Goal: Task Accomplishment & Management: Complete application form

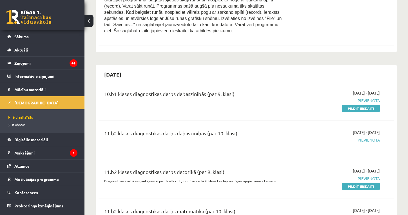
scroll to position [2010, 0]
click at [352, 105] on link "Pildīt ieskaiti" at bounding box center [361, 108] width 38 height 7
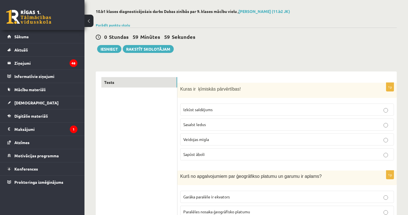
scroll to position [31, 0]
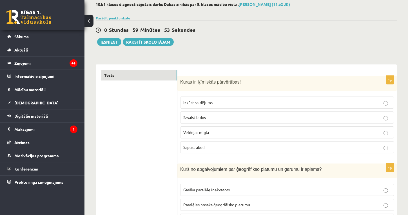
click at [211, 103] on span "Izkūst saldējums" at bounding box center [197, 102] width 29 height 5
click at [212, 117] on p "Sasalst ledus" at bounding box center [287, 118] width 208 height 6
click at [212, 130] on p "Veidojas migla" at bounding box center [287, 133] width 208 height 6
click at [212, 151] on label "Sapūst āboli" at bounding box center [287, 147] width 214 height 12
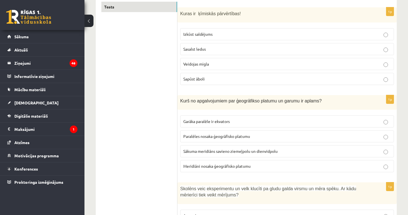
scroll to position [102, 0]
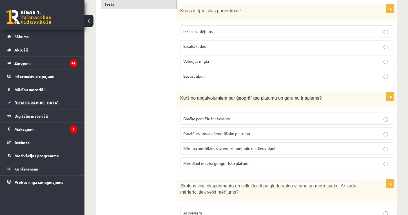
click at [213, 76] on p "Sapūst āboli" at bounding box center [287, 76] width 208 height 6
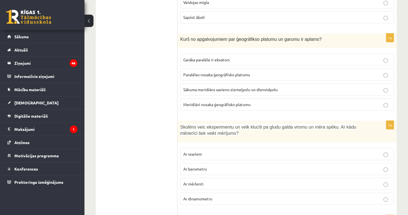
scroll to position [162, 0]
click at [216, 105] on span "Meridiāni nosaka ģeogrāfisko platumu" at bounding box center [216, 103] width 67 height 5
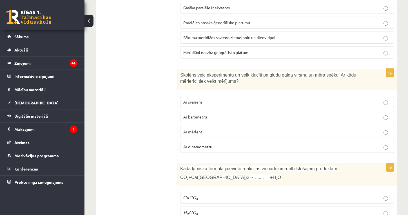
scroll to position [217, 0]
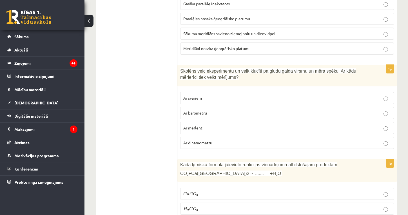
click at [193, 145] on p "Ar dinamometru" at bounding box center [287, 143] width 208 height 6
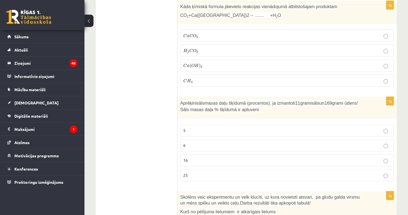
scroll to position [375, 0]
click at [205, 36] on p "C a C O 3 C a C O 3" at bounding box center [287, 37] width 208 height 6
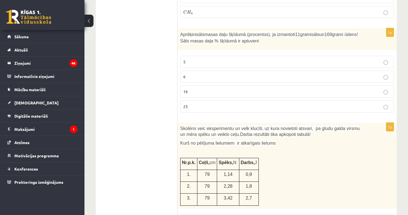
scroll to position [447, 0]
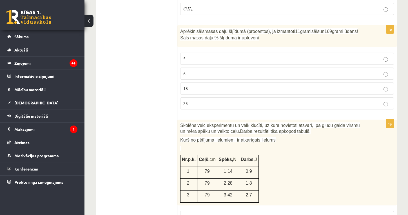
click at [199, 72] on p "6" at bounding box center [287, 74] width 208 height 6
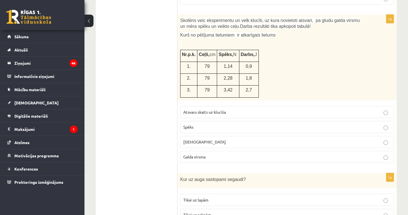
scroll to position [555, 0]
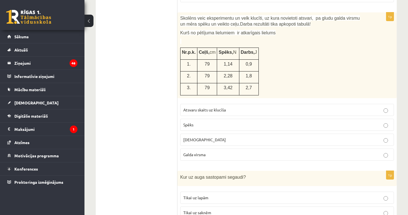
click at [193, 122] on span "Spēks" at bounding box center [188, 124] width 10 height 5
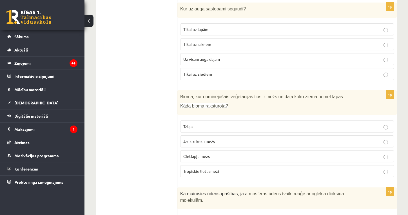
scroll to position [724, 0]
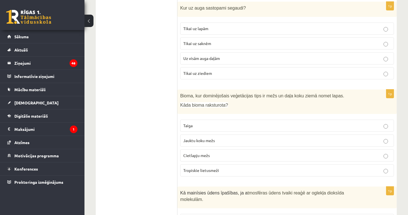
click at [226, 55] on p "Uz visām auga daļām" at bounding box center [287, 58] width 208 height 6
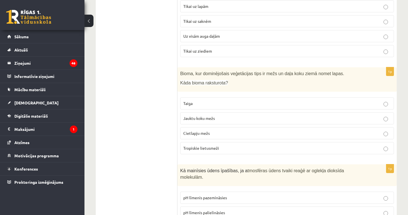
scroll to position [750, 0]
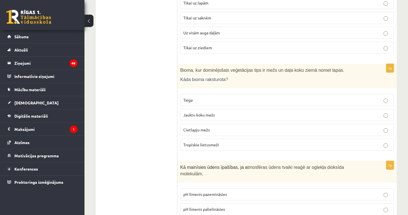
click at [197, 127] on span "Cietlapju mežs" at bounding box center [196, 129] width 26 height 5
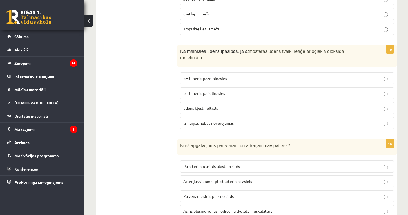
scroll to position [868, 0]
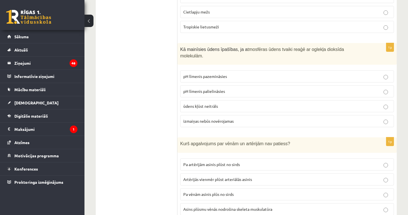
click at [216, 104] on span "ūdens kļūst neitrāls" at bounding box center [200, 106] width 35 height 5
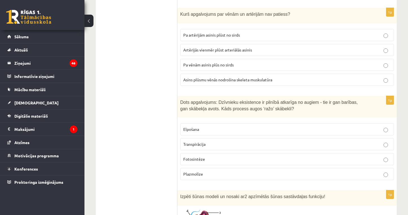
scroll to position [998, 0]
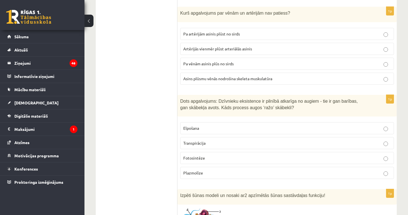
click at [259, 46] on p "Artērijās vienmēr plūst arteriālās asinis" at bounding box center [287, 49] width 208 height 6
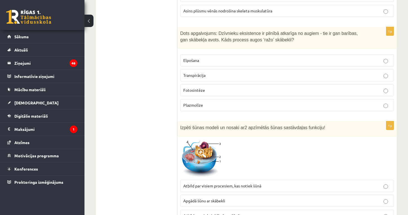
scroll to position [1067, 0]
click at [198, 87] on span "Fotosintēze" at bounding box center [194, 89] width 22 height 5
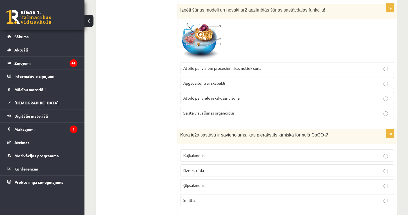
scroll to position [1184, 0]
click at [226, 110] on span "Saista visus šūnas organoīdus" at bounding box center [208, 112] width 51 height 5
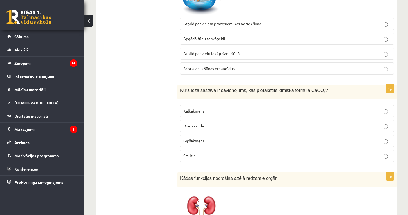
scroll to position [1229, 0]
click at [218, 108] on p "Kaļķakmens" at bounding box center [287, 111] width 208 height 6
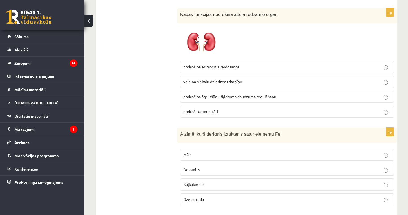
scroll to position [1394, 0]
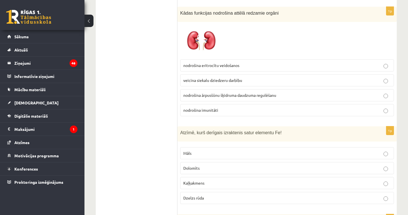
click at [238, 93] on span "nodrošina ārpusšūnu šķidruma daudzuma regulēšanu" at bounding box center [229, 95] width 93 height 5
click at [192, 196] on span "Dzelzs rūda" at bounding box center [193, 198] width 21 height 5
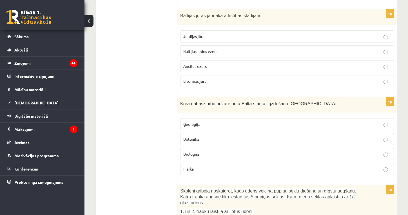
scroll to position [1602, 0]
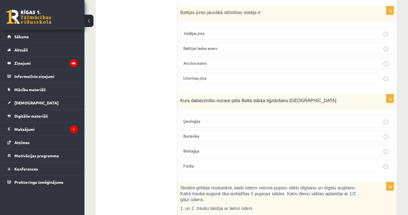
click at [205, 118] on p "Ģeoloģija" at bounding box center [287, 121] width 208 height 6
click at [218, 75] on p "Litorīnas jūra" at bounding box center [287, 78] width 208 height 6
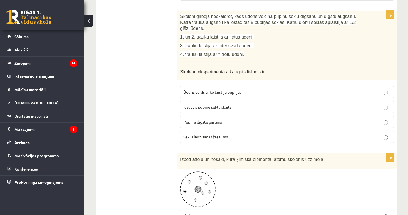
scroll to position [1774, 0]
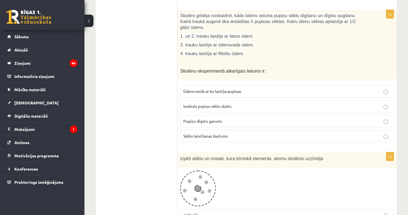
click at [195, 119] on span "Pupiņu dīgstu garums" at bounding box center [202, 121] width 39 height 5
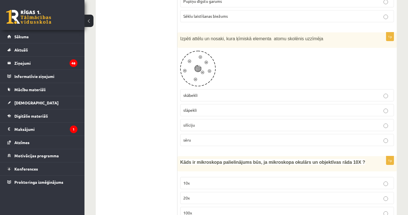
scroll to position [1895, 0]
click at [200, 92] on p "skābekli" at bounding box center [287, 95] width 208 height 6
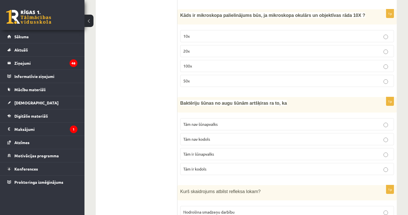
scroll to position [2042, 0]
click at [206, 65] on p "100x" at bounding box center [287, 66] width 208 height 6
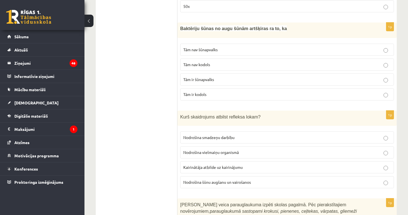
scroll to position [2118, 0]
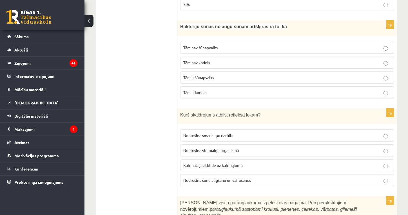
click at [208, 61] on span "Tām nav kodols" at bounding box center [196, 62] width 27 height 5
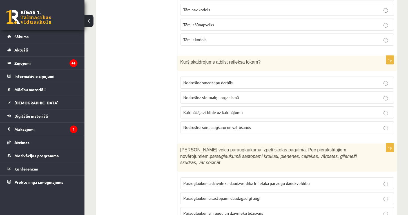
scroll to position [2176, 0]
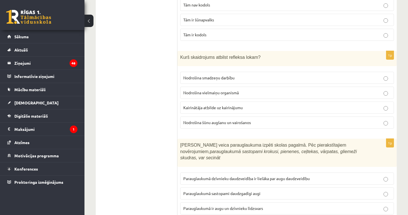
click at [248, 76] on p "Nodrošina smadzeņu darbību" at bounding box center [287, 78] width 208 height 6
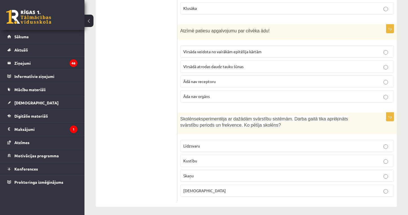
scroll to position [2680, 0]
click at [207, 145] on p "Līdzsvaru" at bounding box center [287, 146] width 208 height 6
click at [198, 173] on p "Skaņu" at bounding box center [287, 176] width 208 height 6
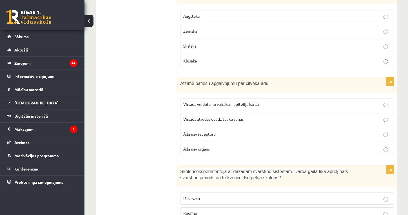
scroll to position [2627, 0]
click at [197, 147] on span "Āda nav orgāns" at bounding box center [196, 149] width 26 height 5
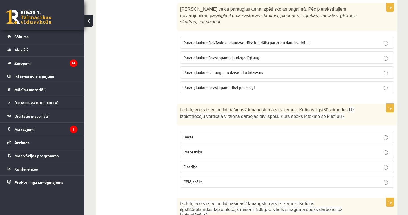
scroll to position [2314, 0]
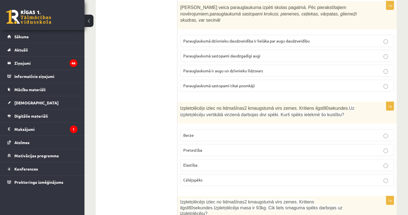
click at [236, 53] on span "Parauglaukumā sastopami daudzgadīgi augi" at bounding box center [221, 55] width 77 height 5
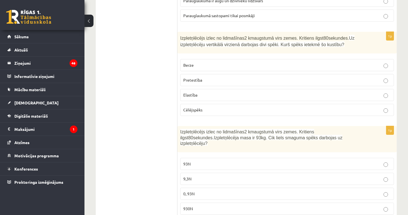
scroll to position [2385, 0]
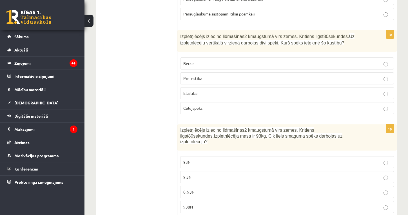
click at [208, 77] on p "Pretestība" at bounding box center [287, 78] width 208 height 6
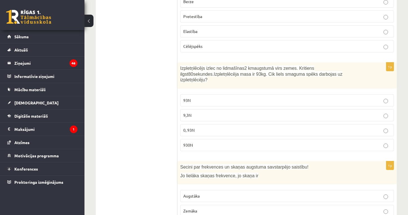
scroll to position [2448, 0]
click at [204, 112] on p "9,3N" at bounding box center [287, 115] width 208 height 6
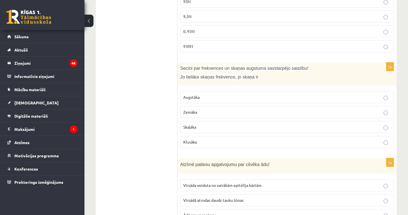
scroll to position [2547, 0]
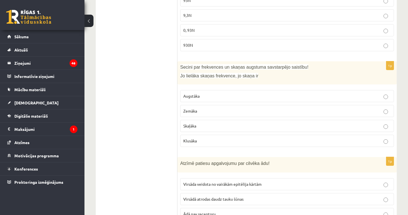
click at [216, 110] on p "Zemāka" at bounding box center [287, 111] width 208 height 6
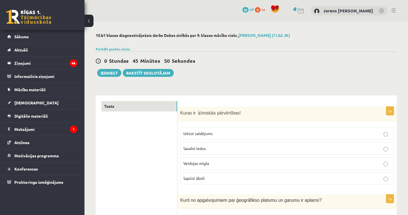
scroll to position [0, 0]
click at [105, 74] on button "Iesniegt" at bounding box center [109, 73] width 24 height 8
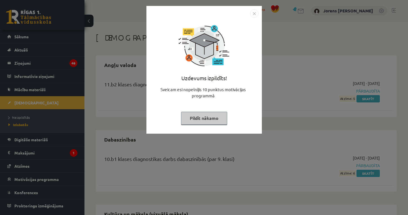
click at [214, 117] on button "Pildīt nākamo" at bounding box center [204, 118] width 46 height 13
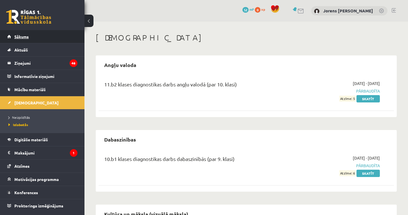
click at [23, 37] on span "Sākums" at bounding box center [21, 36] width 14 height 5
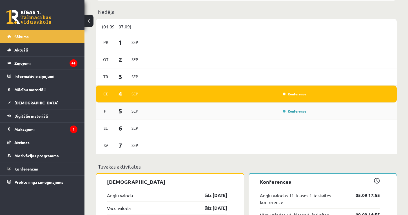
scroll to position [348, 0]
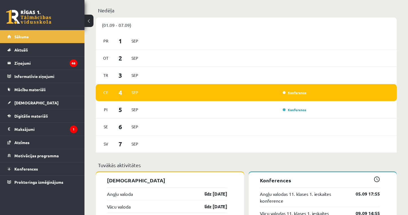
click at [288, 91] on link "Konference" at bounding box center [295, 92] width 24 height 5
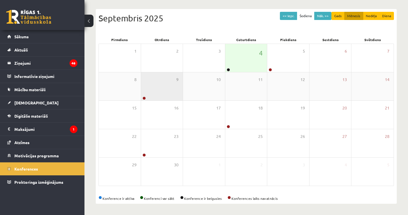
scroll to position [54, 0]
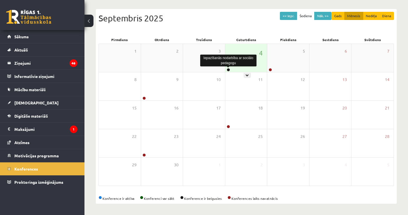
click at [228, 69] on link at bounding box center [228, 69] width 3 height 3
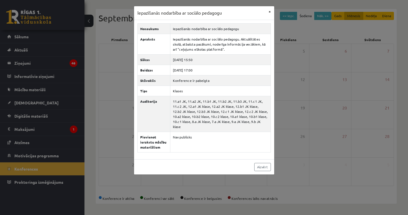
click at [270, 11] on button "×" at bounding box center [269, 11] width 9 height 11
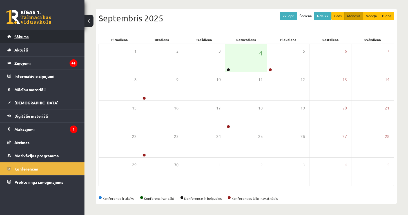
click at [27, 35] on span "Sākums" at bounding box center [21, 36] width 14 height 5
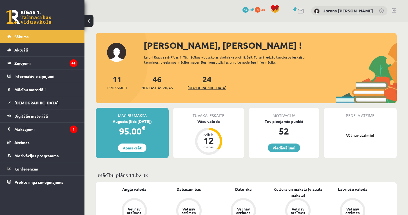
click at [197, 88] on span "[DEMOGRAPHIC_DATA]" at bounding box center [207, 88] width 39 height 6
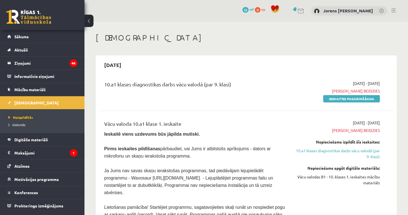
click at [393, 10] on link at bounding box center [394, 10] width 4 height 5
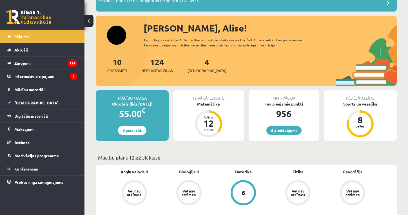
scroll to position [49, 0]
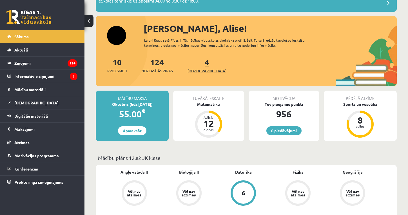
click at [199, 70] on span "[DEMOGRAPHIC_DATA]" at bounding box center [207, 71] width 39 height 6
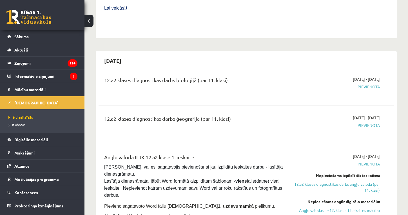
scroll to position [361, 0]
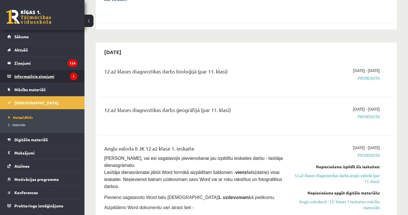
click at [76, 79] on legend "Informatīvie ziņojumi 1" at bounding box center [45, 76] width 63 height 13
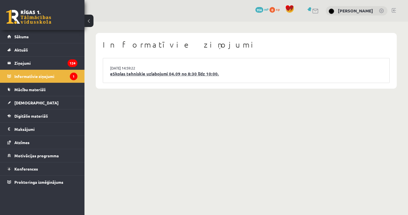
click at [127, 72] on link "eSkolas tehniskie uzlabojumi 04.09 no 8:30 līdz 10:00." at bounding box center [246, 74] width 272 height 6
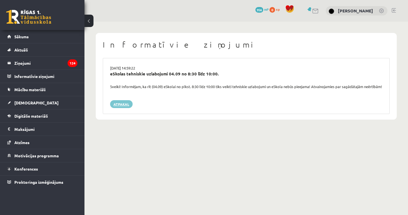
click at [125, 105] on link "Atpakaļ" at bounding box center [121, 104] width 23 height 8
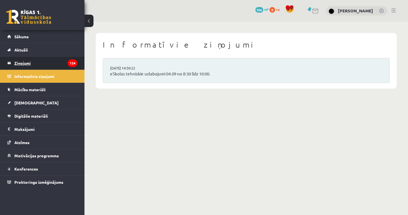
click at [64, 63] on legend "Ziņojumi 124" at bounding box center [45, 63] width 63 height 13
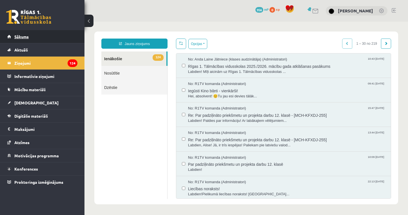
click at [64, 33] on link "Sākums" at bounding box center [42, 36] width 70 height 13
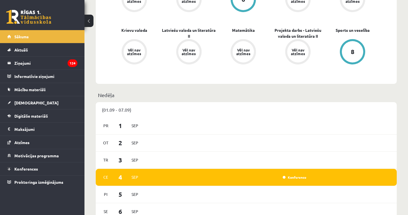
scroll to position [212, 0]
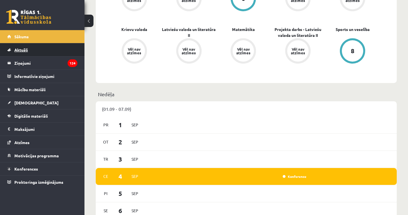
click at [31, 50] on link "Aktuāli" at bounding box center [42, 49] width 70 height 13
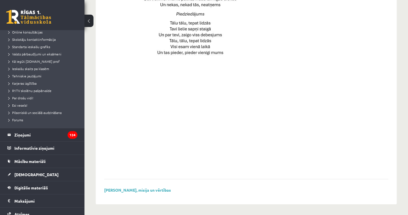
scroll to position [55, 0]
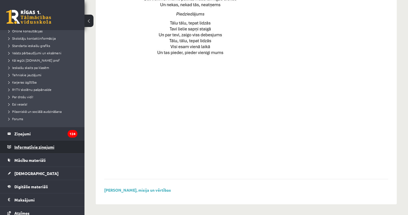
click at [38, 146] on legend "Informatīvie ziņojumi 0" at bounding box center [45, 147] width 63 height 13
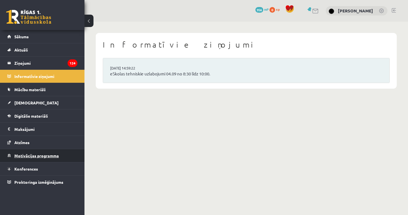
click at [36, 155] on span "Motivācijas programma" at bounding box center [36, 155] width 45 height 5
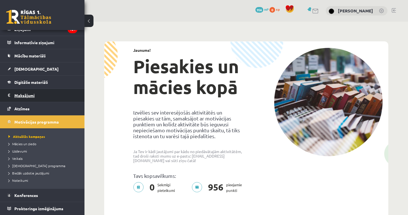
scroll to position [19, 0]
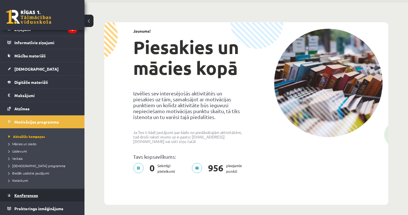
click at [25, 193] on link "Konferences" at bounding box center [42, 195] width 70 height 13
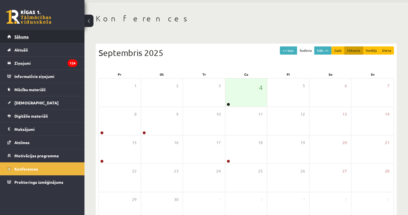
click at [51, 32] on link "Sākums" at bounding box center [42, 36] width 70 height 13
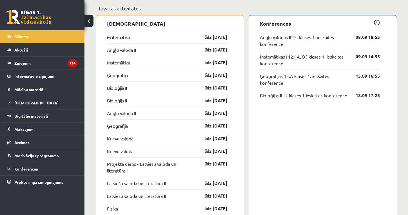
scroll to position [453, 0]
click at [39, 100] on link "[DEMOGRAPHIC_DATA]" at bounding box center [42, 102] width 70 height 13
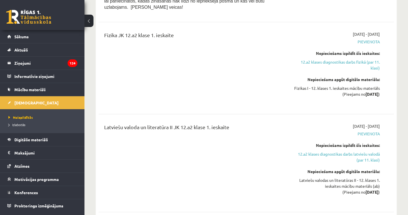
scroll to position [1058, 0]
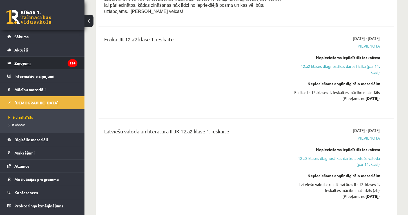
click at [52, 61] on legend "Ziņojumi 124" at bounding box center [45, 63] width 63 height 13
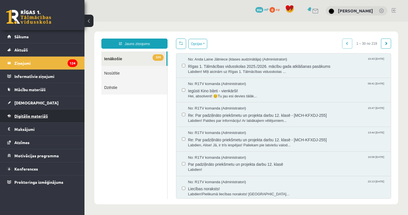
click at [39, 115] on span "Digitālie materiāli" at bounding box center [31, 116] width 34 height 5
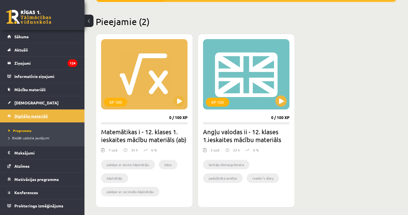
scroll to position [125, 0]
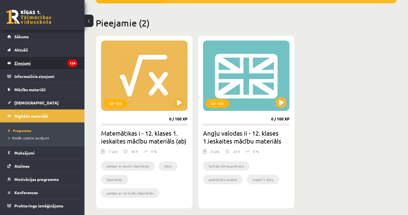
click at [40, 62] on legend "Ziņojumi 124" at bounding box center [45, 63] width 63 height 13
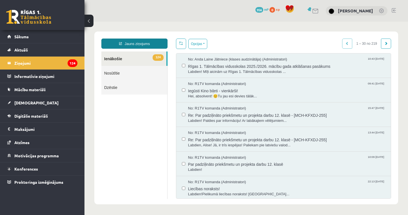
click at [139, 45] on link "Jauns ziņojums" at bounding box center [134, 44] width 66 height 10
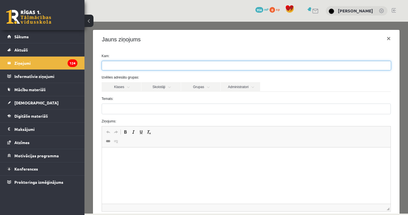
click at [181, 68] on ul at bounding box center [246, 65] width 289 height 9
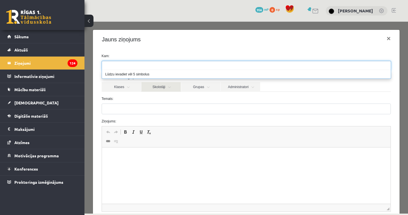
click at [141, 86] on link "Skolotāji" at bounding box center [160, 87] width 39 height 10
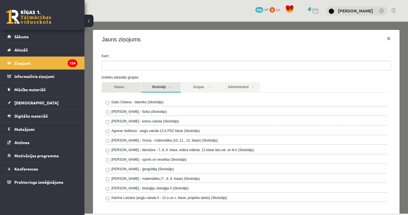
click at [135, 87] on link "Klases" at bounding box center [121, 87] width 39 height 10
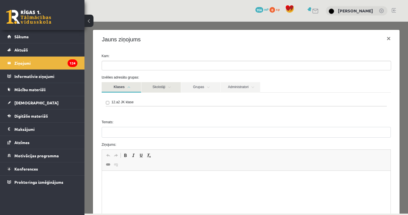
click at [155, 92] on link "Skolotāji" at bounding box center [160, 87] width 39 height 10
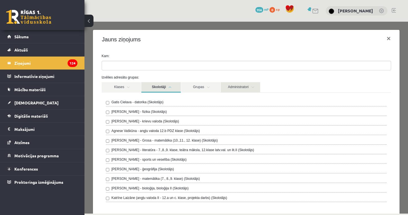
click at [228, 92] on link "Administratori" at bounding box center [240, 87] width 39 height 10
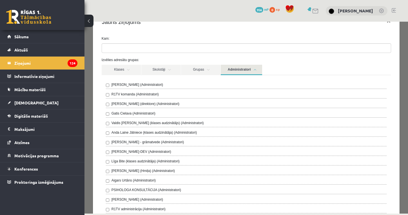
scroll to position [21, 0]
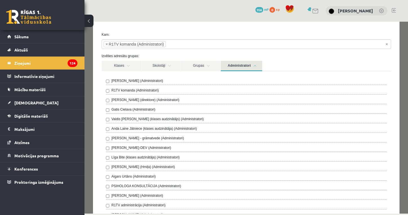
click at [96, 94] on div "**********" at bounding box center [246, 216] width 307 height 377
click at [117, 52] on form "**********" at bounding box center [246, 213] width 298 height 363
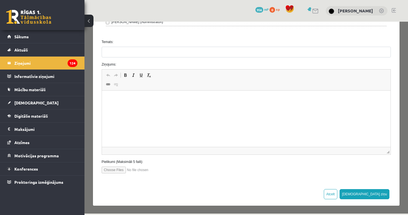
scroll to position [0, 0]
click at [125, 100] on p "Rich Text Editor, wiswyg-editor-47024885439560-1757012604-768" at bounding box center [246, 99] width 278 height 6
click at [150, 100] on p "**********" at bounding box center [246, 99] width 278 height 6
click at [208, 101] on p "**********" at bounding box center [246, 99] width 278 height 6
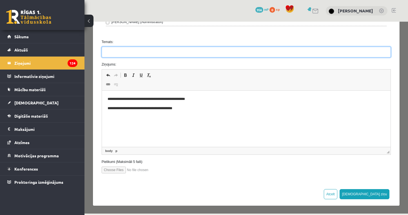
click at [308, 54] on input "Temats:" at bounding box center [247, 52] width 290 height 11
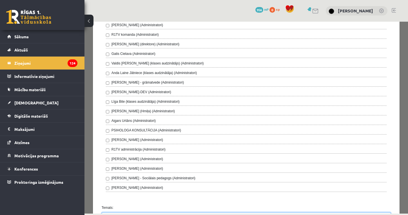
scroll to position [78, 0]
type input "**********"
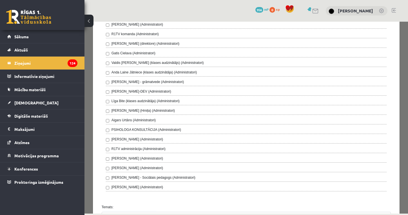
click at [133, 147] on label "R1TV administrācija (Administratori)" at bounding box center [139, 148] width 54 height 5
click at [120, 205] on form "**********" at bounding box center [246, 157] width 298 height 363
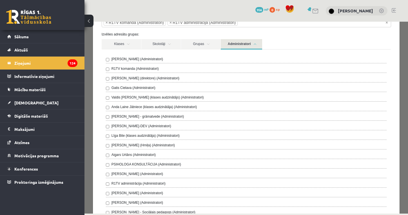
scroll to position [40, 0]
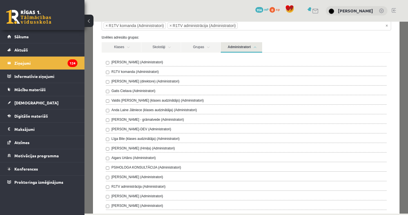
click at [152, 33] on form "**********" at bounding box center [246, 195] width 298 height 363
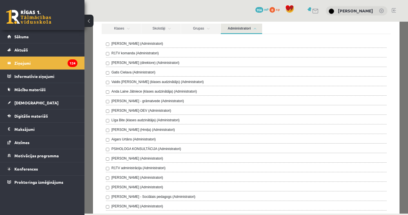
scroll to position [65, 0]
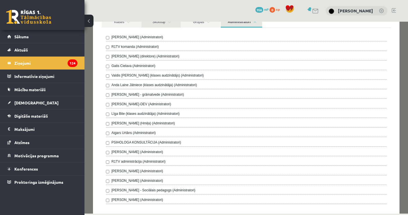
click at [168, 24] on link "Skolotāji" at bounding box center [160, 22] width 39 height 10
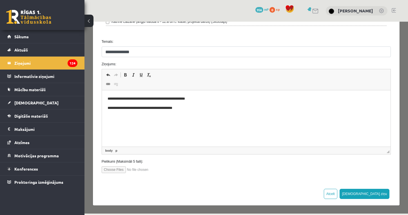
scroll to position [176, 0]
click at [383, 197] on button "[DEMOGRAPHIC_DATA] ziņu" at bounding box center [365, 194] width 50 height 10
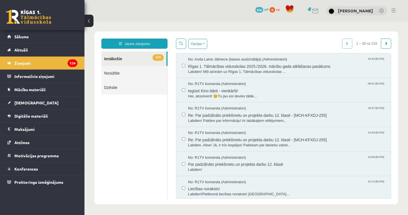
scroll to position [0, 0]
click at [255, 70] on span "Labdien! Mīļi aicinām uz Rīgas 1. Tālmācības vidusskolas ..." at bounding box center [286, 71] width 197 height 5
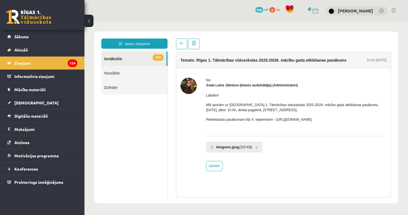
click at [190, 84] on img at bounding box center [189, 86] width 16 height 16
click at [129, 76] on link "Nosūtītie" at bounding box center [134, 73] width 66 height 14
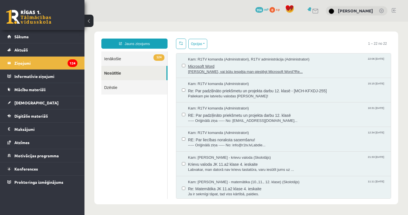
click at [204, 69] on span "Labvakar, vai būtu iespēja man pieslēgt Microsoft Word?Re..." at bounding box center [286, 71] width 197 height 5
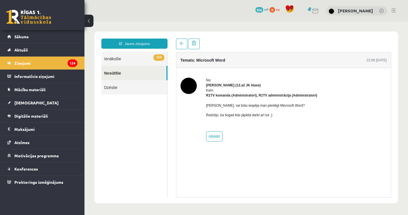
click at [319, 13] on link at bounding box center [315, 11] width 7 height 5
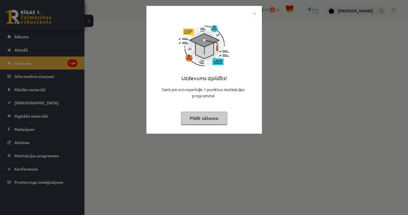
click at [216, 117] on button "Pildīt nākamo" at bounding box center [204, 118] width 46 height 13
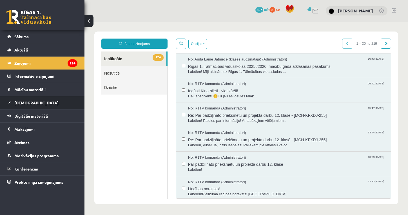
click at [33, 104] on link "[DEMOGRAPHIC_DATA]" at bounding box center [42, 102] width 70 height 13
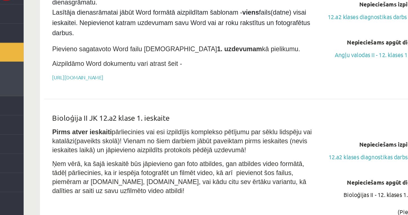
scroll to position [464, 0]
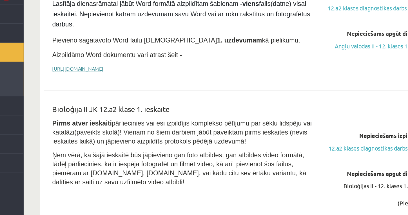
click at [104, 112] on link "[URL][DOMAIN_NAME]" at bounding box center [121, 114] width 35 height 5
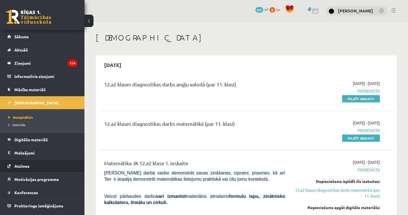
scroll to position [0, 0]
click at [40, 126] on link "Izlabotās" at bounding box center [43, 124] width 70 height 5
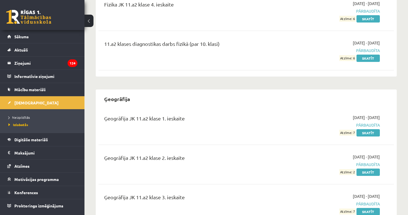
scroll to position [215, 0]
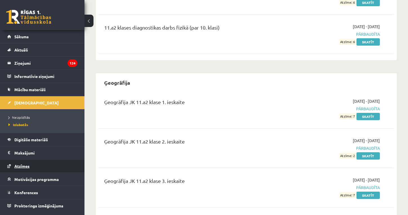
click at [24, 166] on span "Atzīmes" at bounding box center [21, 166] width 15 height 5
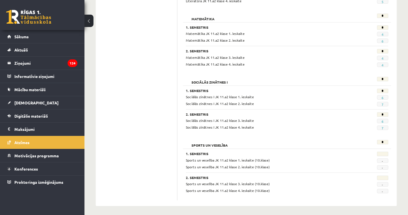
scroll to position [712, 0]
click at [48, 166] on link "Konferences" at bounding box center [42, 169] width 70 height 13
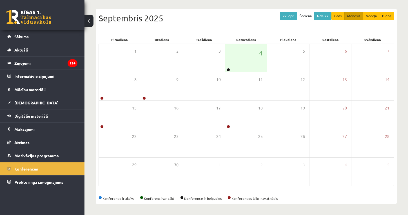
scroll to position [54, 0]
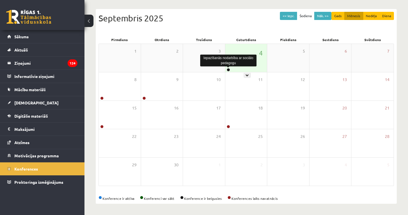
click at [229, 70] on link at bounding box center [228, 69] width 3 height 3
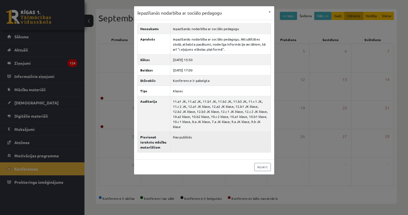
click at [170, 132] on td "Nav publisks" at bounding box center [220, 142] width 101 height 21
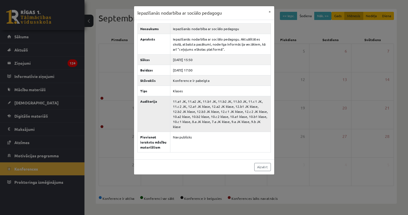
click at [170, 106] on td "11.a1 JK, 11.a2 JK, 11.b1 JK, 11.b2 JK, 11.b3 JK, 11.c1 JK, 11.c2 JK, 12.a1 JK …" at bounding box center [220, 114] width 101 height 36
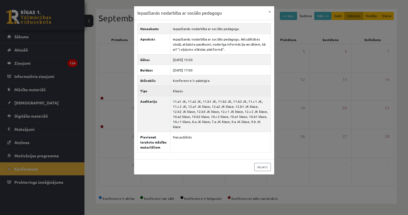
click at [203, 95] on td "Klases" at bounding box center [220, 91] width 101 height 10
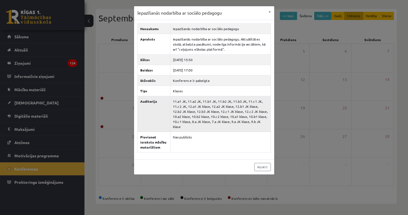
click at [183, 119] on td "11.a1 JK, 11.a2 JK, 11.b1 JK, 11.b2 JK, 11.b3 JK, 11.c1 JK, 11.c2 JK, 12.a1 JK …" at bounding box center [220, 114] width 101 height 36
click at [170, 79] on td "Konference ir pabeigta" at bounding box center [220, 80] width 101 height 10
click at [177, 26] on td "Iepazīšanās nodarbība ar sociālo pedagogu" at bounding box center [220, 28] width 101 height 10
click at [131, 116] on div "Iepazīšanās nodarbība ar sociālo pedagogu × Nosaukums Iepazīšanās nodarbība ar …" at bounding box center [204, 107] width 408 height 215
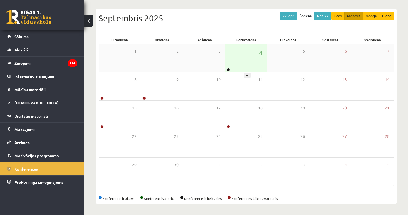
click at [233, 57] on div "4" at bounding box center [246, 58] width 42 height 28
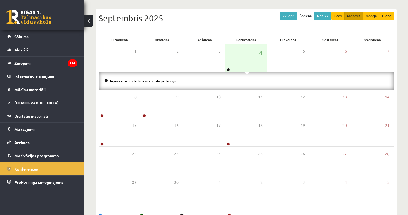
click at [168, 81] on link "Iepazīšanās nodarbība ar sociālo pedagogu" at bounding box center [143, 81] width 66 height 5
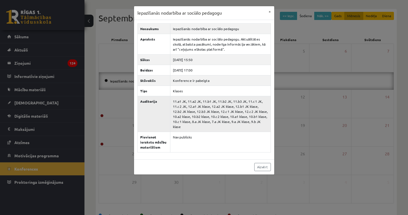
click at [182, 110] on td "11.a1 JK, 11.a2 JK, 11.b1 JK, 11.b2 JK, 11.b3 JK, 11.c1 JK, 11.c2 JK, 12.a1 JK …" at bounding box center [220, 114] width 101 height 36
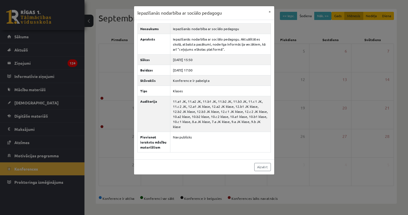
click at [321, 107] on div "Iepazīšanās nodarbība ar sociālo pedagogu × Nosaukums Iepazīšanās nodarbība ar …" at bounding box center [204, 107] width 408 height 215
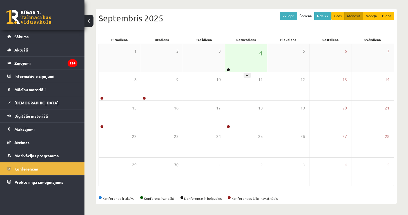
click at [244, 70] on div "4" at bounding box center [246, 58] width 42 height 28
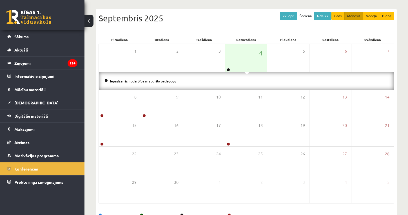
click at [155, 80] on link "Iepazīšanās nodarbība ar sociālo pedagogu" at bounding box center [143, 81] width 66 height 5
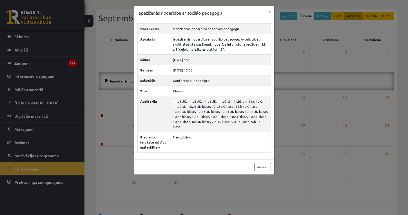
click at [95, 117] on div "Iepazīšanās nodarbība ar sociālo pedagogu × Nosaukums Iepazīšanās nodarbība ar …" at bounding box center [204, 107] width 408 height 215
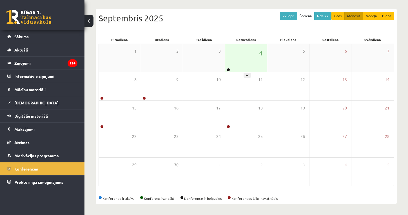
click at [232, 65] on div "4" at bounding box center [246, 58] width 42 height 28
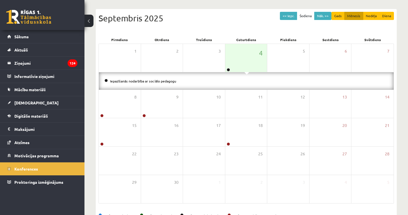
click at [188, 82] on li "Iepazīšanās nodarbība ar sociālo pedagogu" at bounding box center [247, 81] width 284 height 6
click at [150, 79] on link "Iepazīšanās nodarbība ar sociālo pedagogu" at bounding box center [143, 81] width 66 height 5
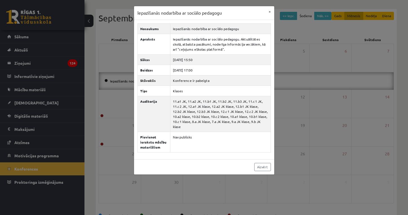
click at [320, 72] on div "Iepazīšanās nodarbība ar sociālo pedagogu × Nosaukums Iepazīšanās nodarbība ar …" at bounding box center [204, 107] width 408 height 215
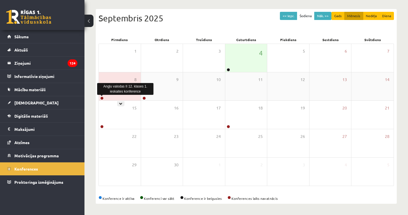
click at [101, 97] on link at bounding box center [101, 98] width 3 height 3
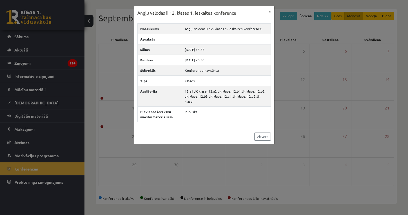
click at [137, 146] on div "Angļu valodas II 12. klases 1. ieskaites konference × Nosaukums Angļu valodas I…" at bounding box center [204, 107] width 408 height 215
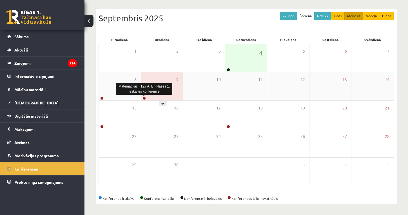
click at [143, 98] on link at bounding box center [144, 98] width 3 height 3
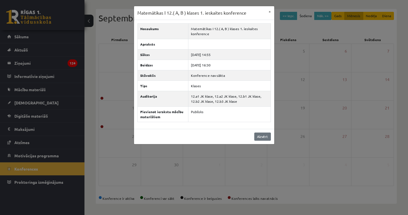
click at [266, 139] on link "Aizvērt" at bounding box center [262, 137] width 17 height 8
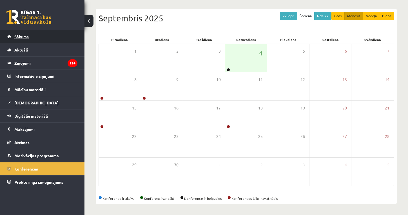
click at [50, 40] on link "Sākums" at bounding box center [42, 36] width 70 height 13
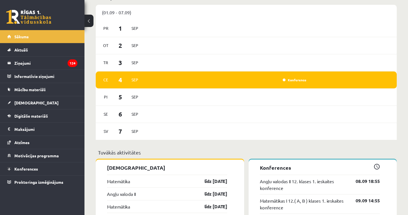
scroll to position [310, 0]
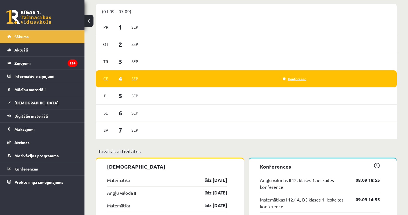
click at [287, 78] on link "Konference" at bounding box center [295, 79] width 24 height 5
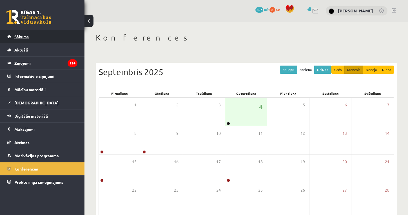
click at [31, 39] on link "Sākums" at bounding box center [42, 36] width 70 height 13
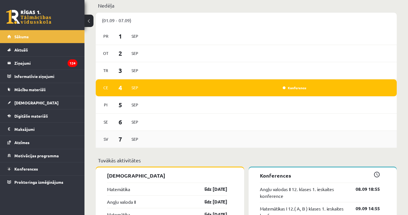
scroll to position [300, 0]
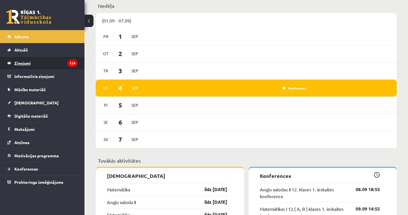
click at [56, 61] on legend "Ziņojumi 124" at bounding box center [45, 63] width 63 height 13
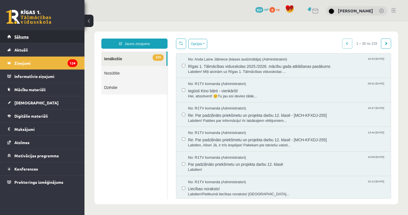
click at [56, 36] on link "Sākums" at bounding box center [42, 36] width 70 height 13
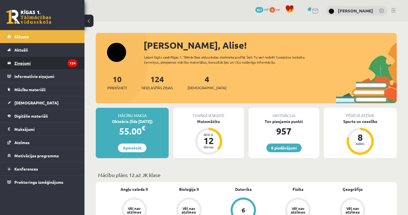
click at [50, 61] on legend "Ziņojumi 124" at bounding box center [45, 63] width 63 height 13
